Goal: Information Seeking & Learning: Check status

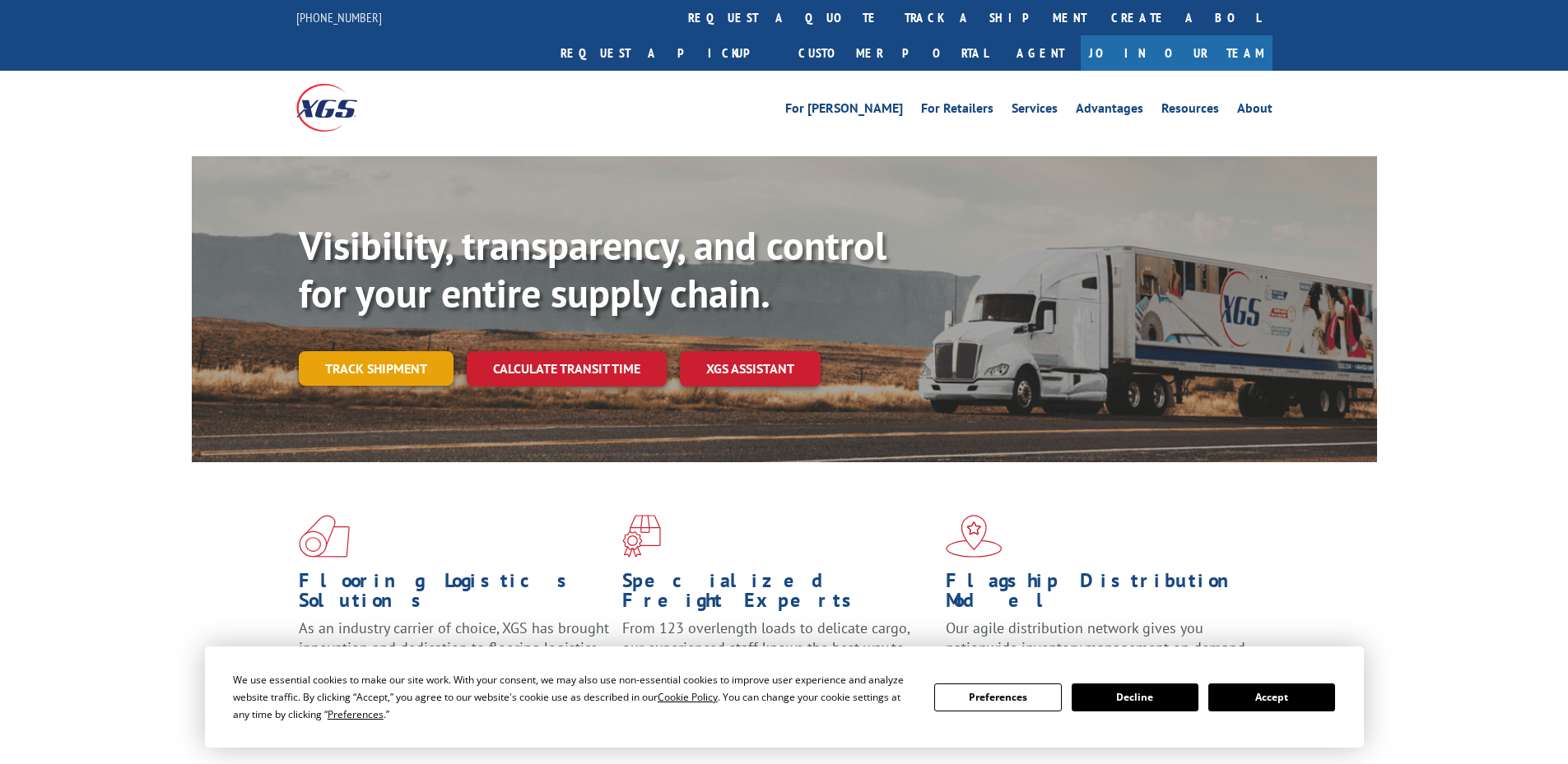
click at [358, 351] on link "Track shipment" at bounding box center [375, 369] width 155 height 35
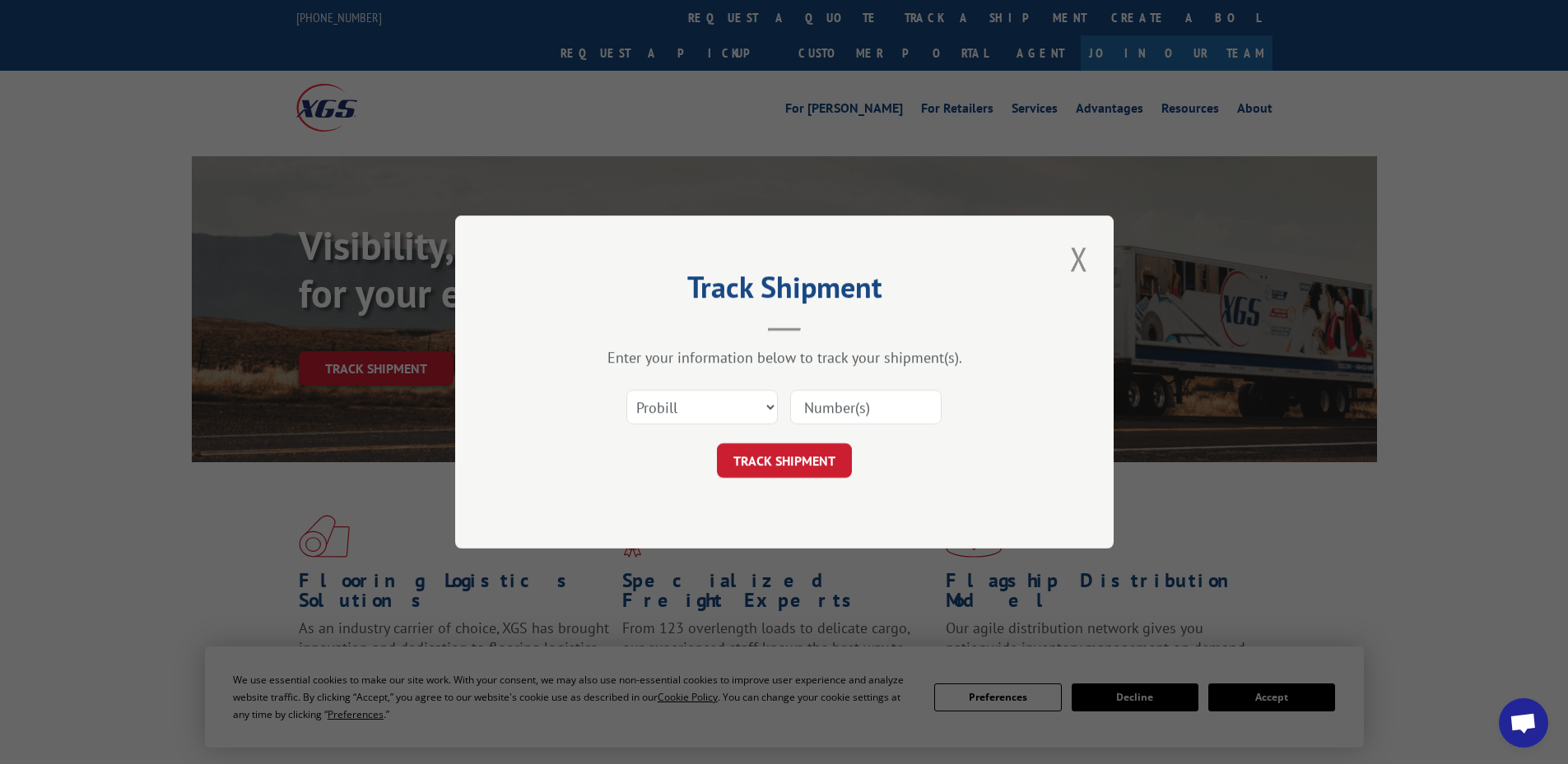
click at [833, 399] on input at bounding box center [865, 408] width 152 height 35
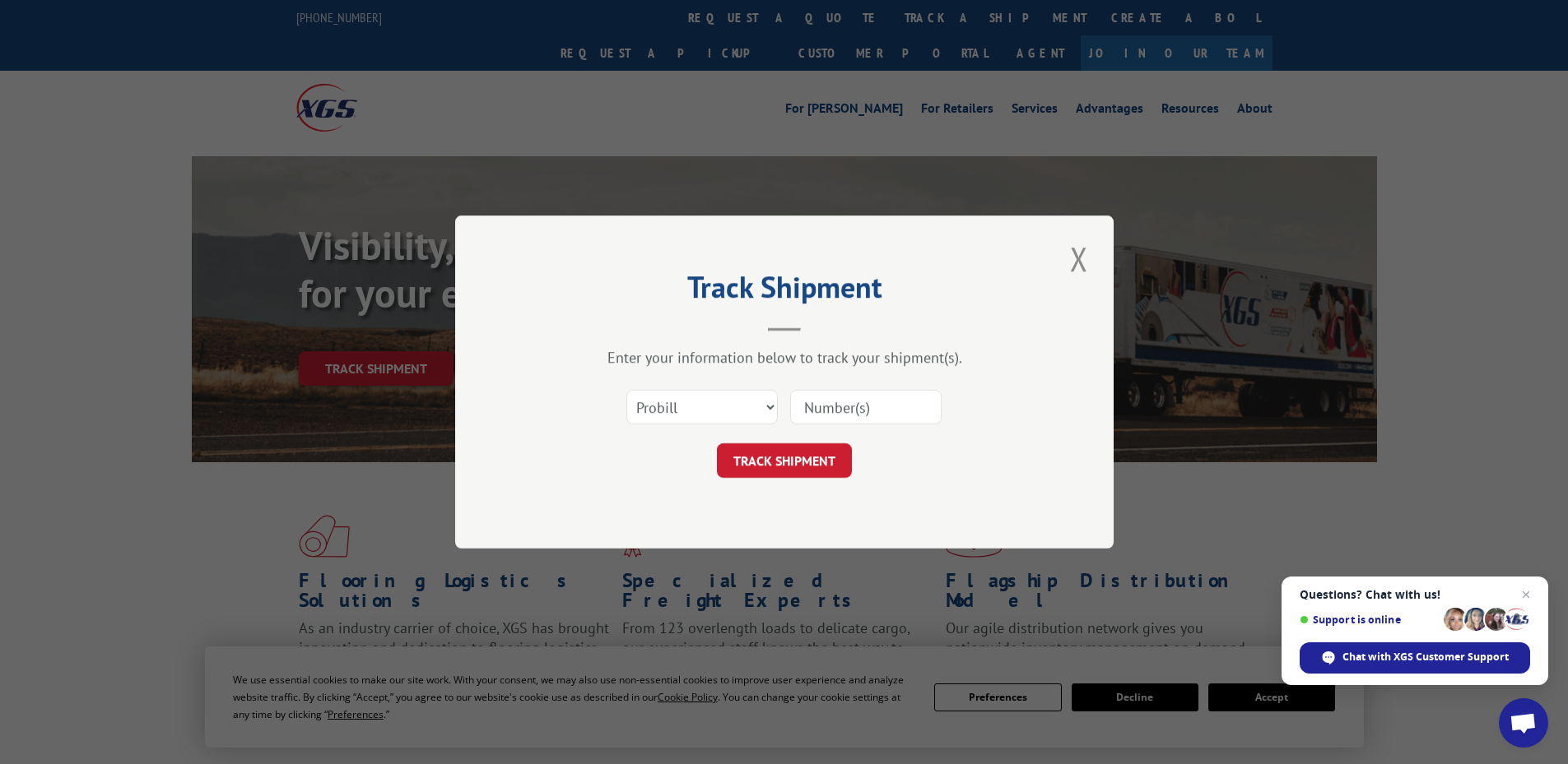
click at [884, 401] on input at bounding box center [865, 408] width 152 height 35
paste input "2824305"
type input "2824305"
click at [785, 477] on button "TRACK SHIPMENT" at bounding box center [784, 461] width 135 height 35
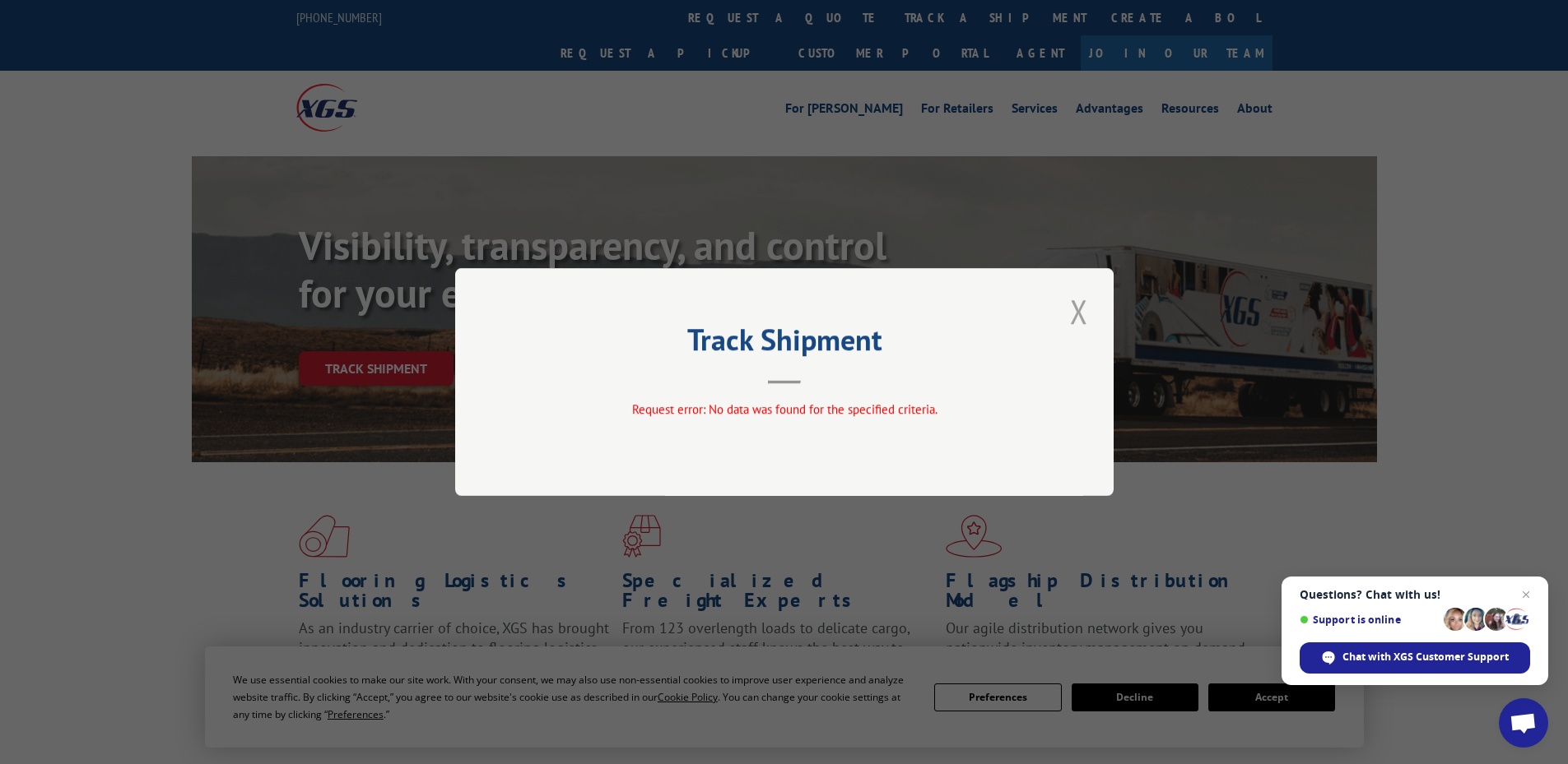
click at [1072, 312] on button "Close modal" at bounding box center [1079, 312] width 28 height 46
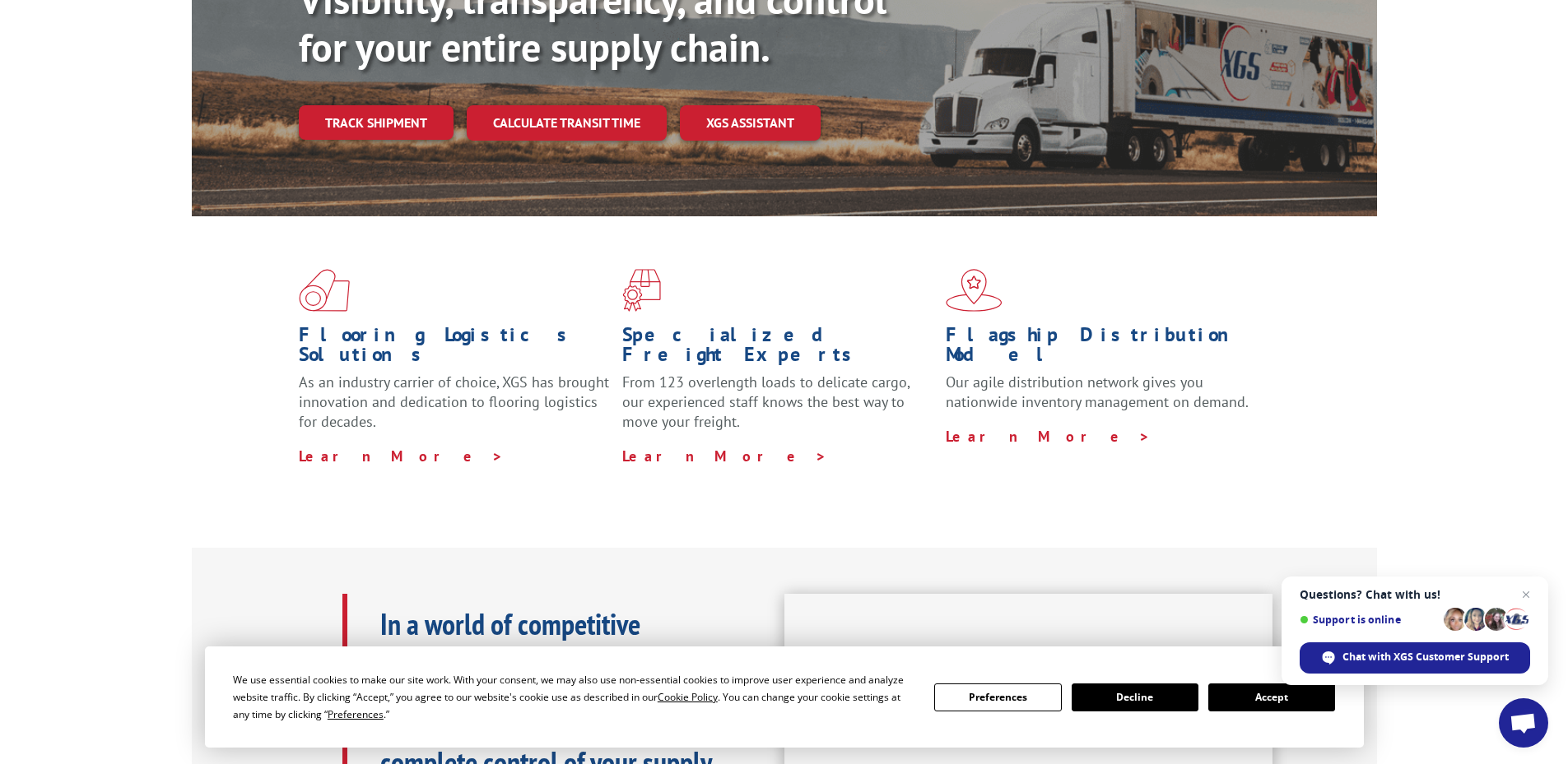
scroll to position [247, 0]
click at [1158, 701] on button "Decline" at bounding box center [1135, 698] width 127 height 28
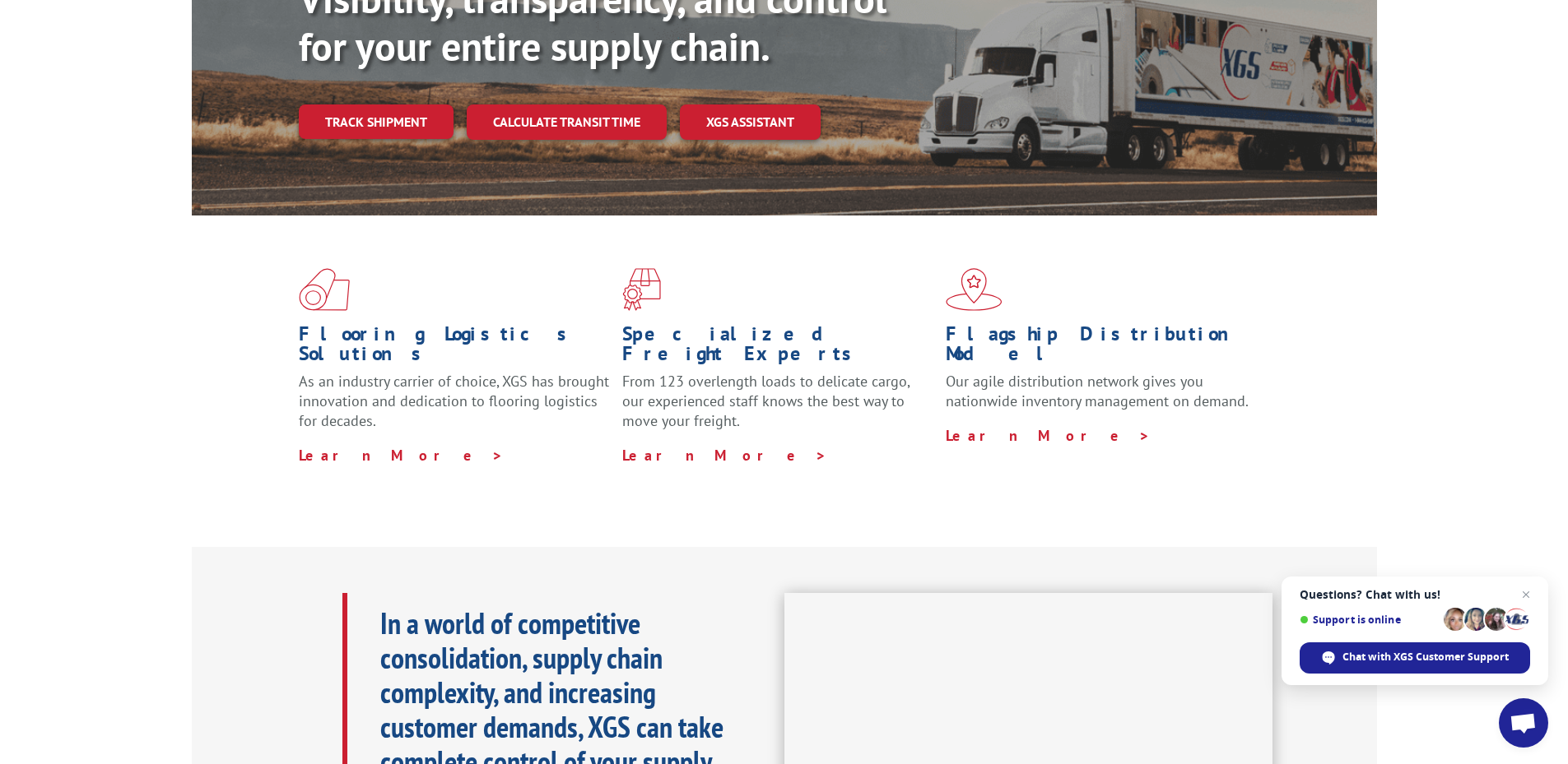
scroll to position [491, 0]
